Goal: Transaction & Acquisition: Purchase product/service

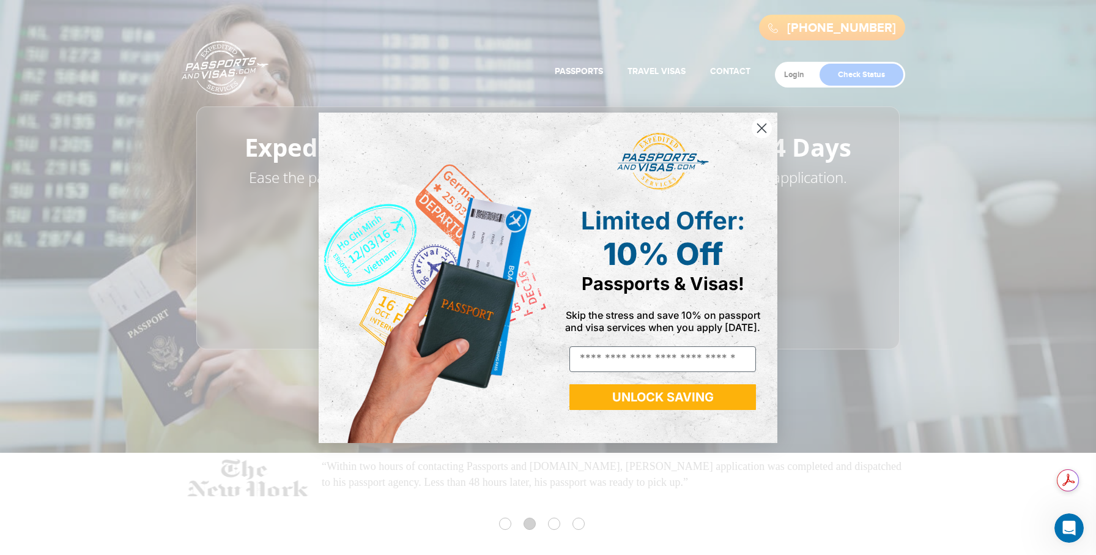
click at [762, 122] on circle "Close dialog" at bounding box center [761, 127] width 20 height 20
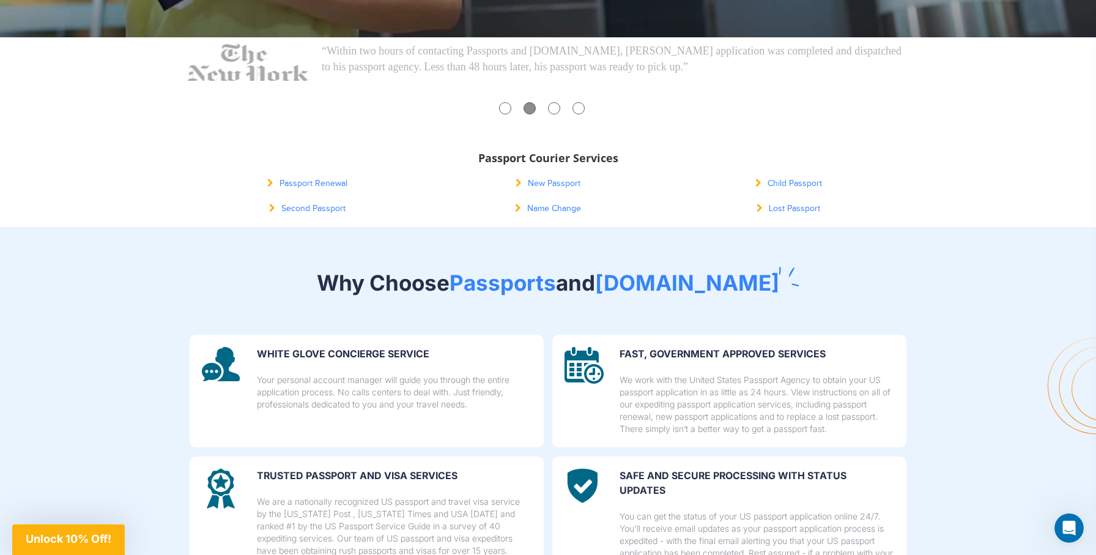
scroll to position [418, 0]
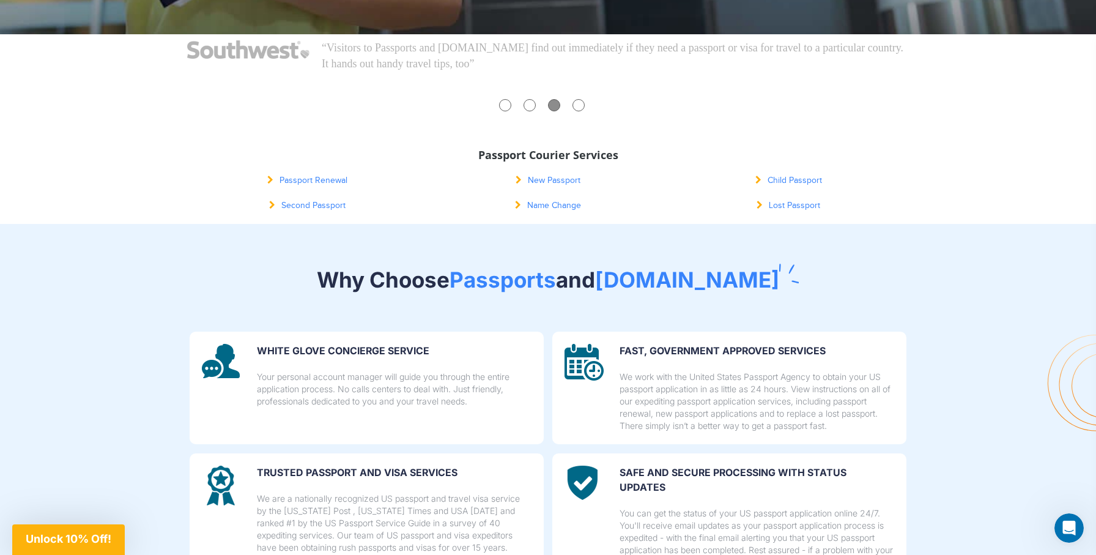
click at [547, 180] on link "New Passport" at bounding box center [547, 180] width 65 height 10
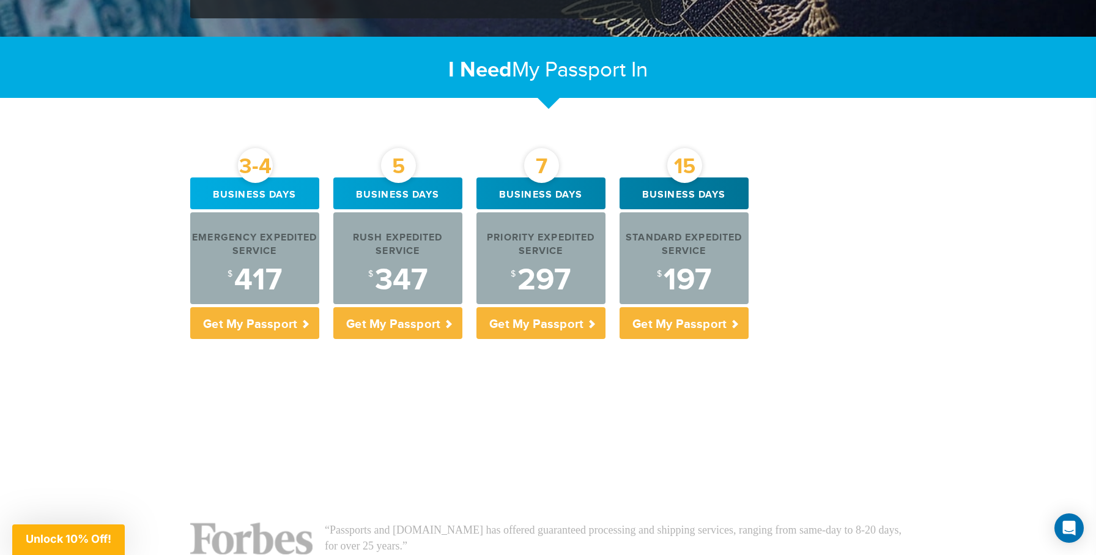
scroll to position [370, 0]
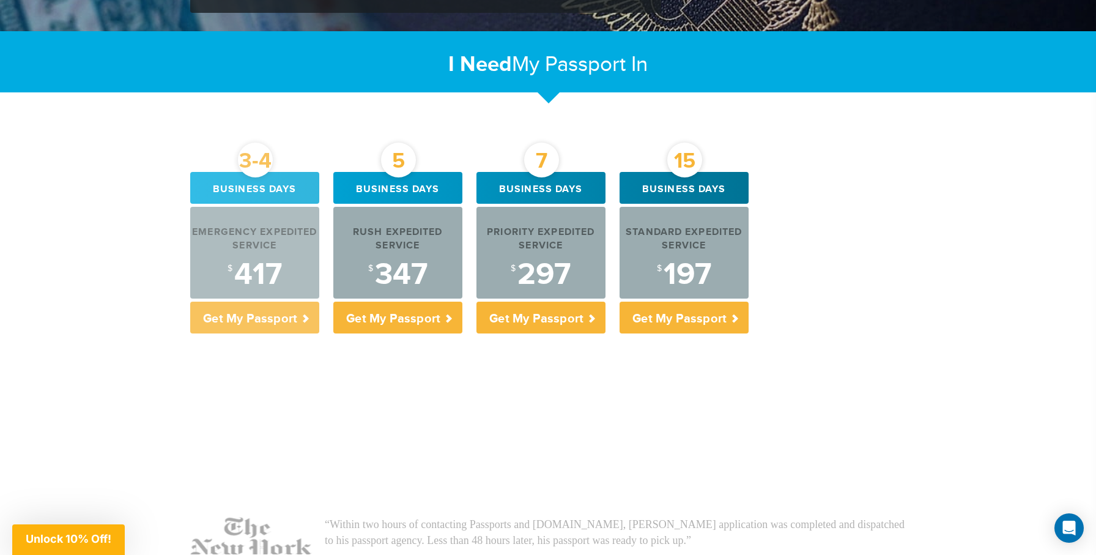
click at [277, 216] on div "Emergency Expedited Service $ 417" at bounding box center [254, 253] width 129 height 92
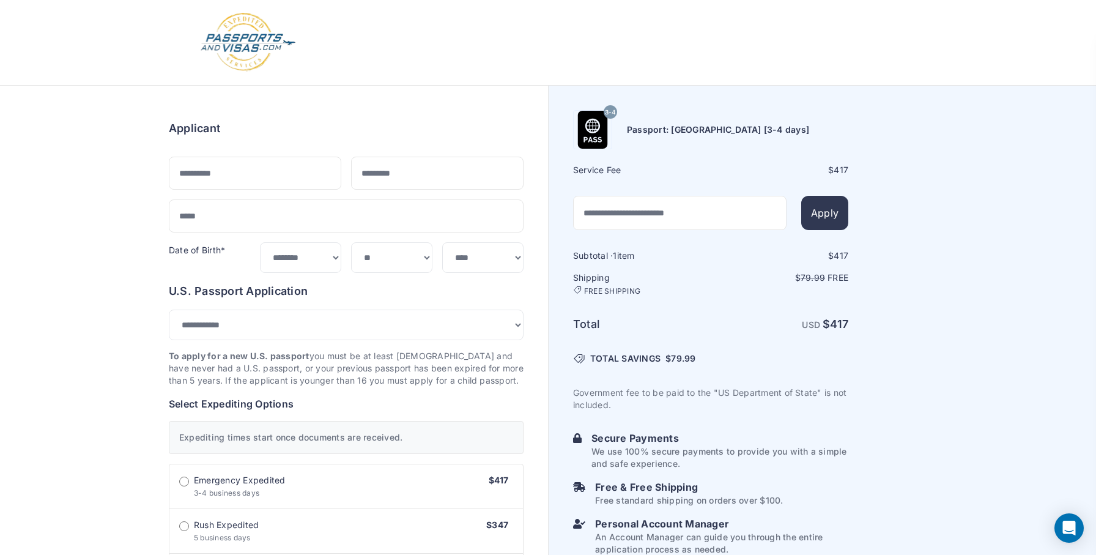
select select "***"
